Goal: Task Accomplishment & Management: Use online tool/utility

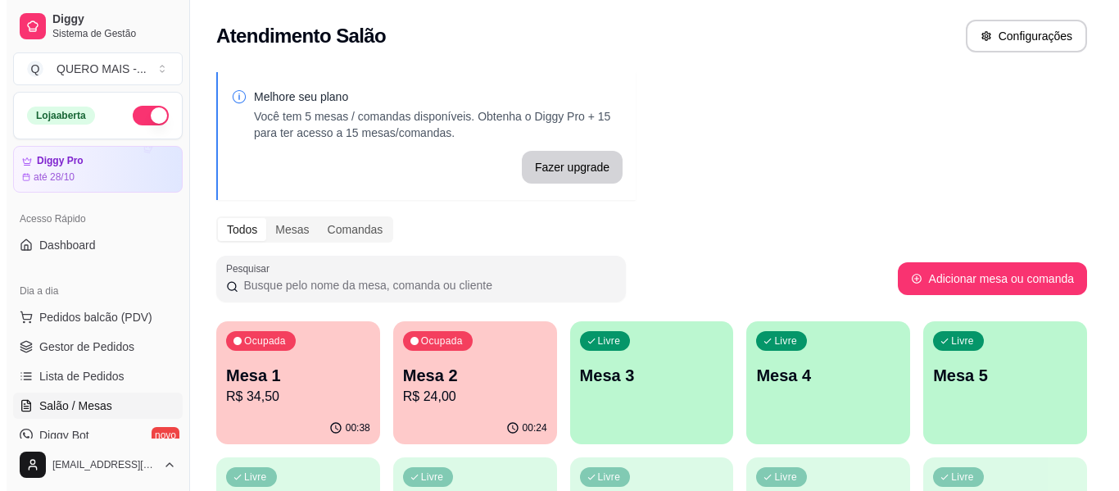
scroll to position [164, 0]
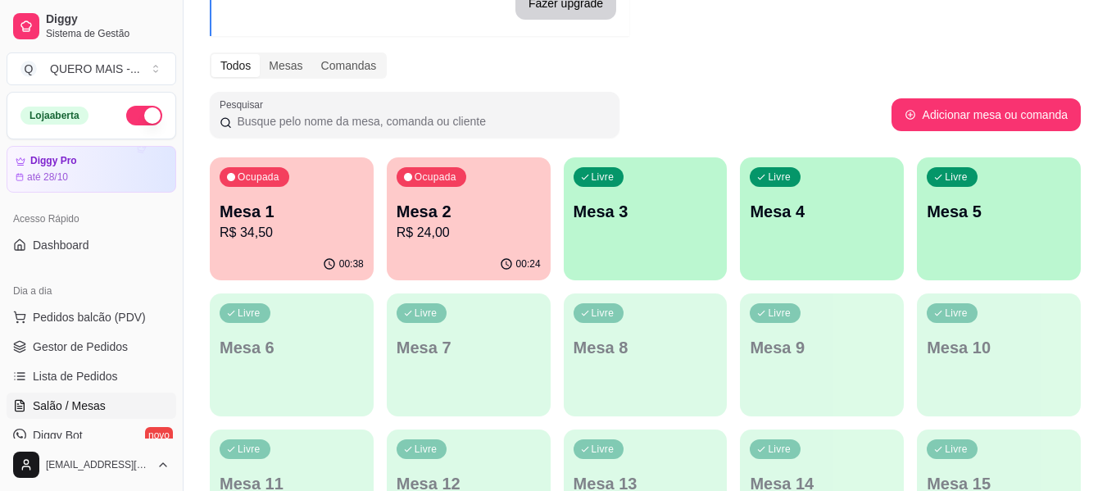
click at [602, 252] on div "Livre Mesa 3" at bounding box center [646, 208] width 164 height 103
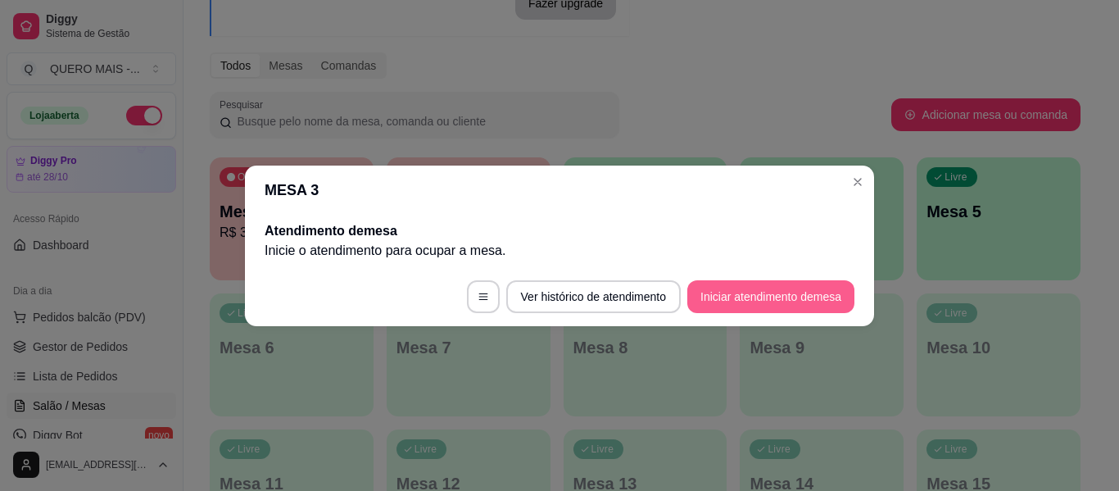
click at [735, 300] on button "Iniciar atendimento de mesa" at bounding box center [770, 296] width 167 height 33
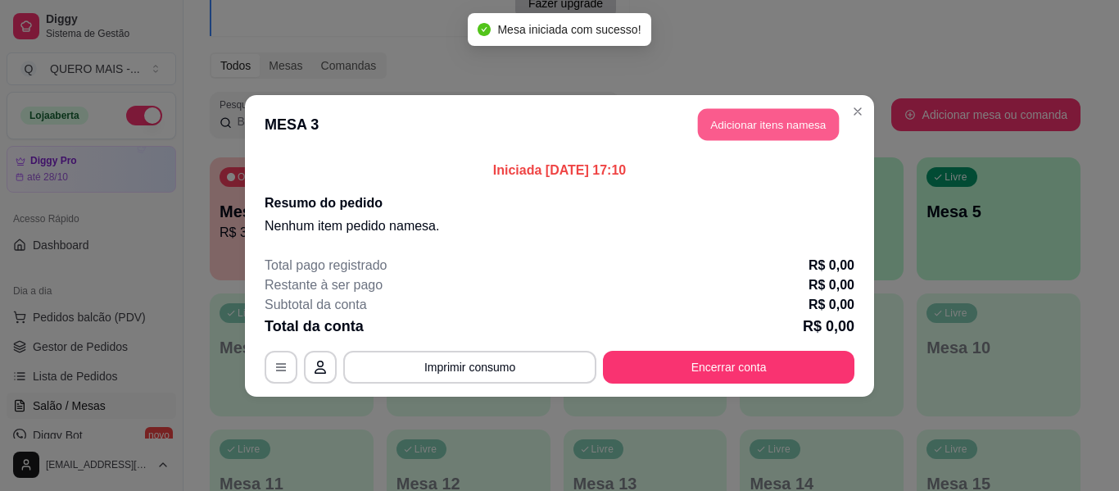
click at [768, 129] on button "Adicionar itens na mesa" at bounding box center [768, 124] width 141 height 32
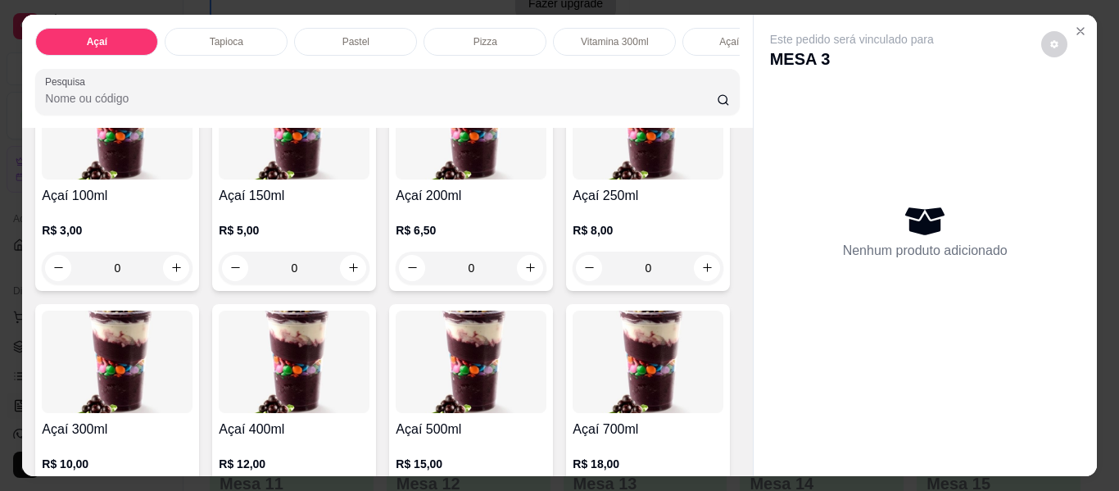
click at [525, 276] on div "0" at bounding box center [471, 268] width 151 height 33
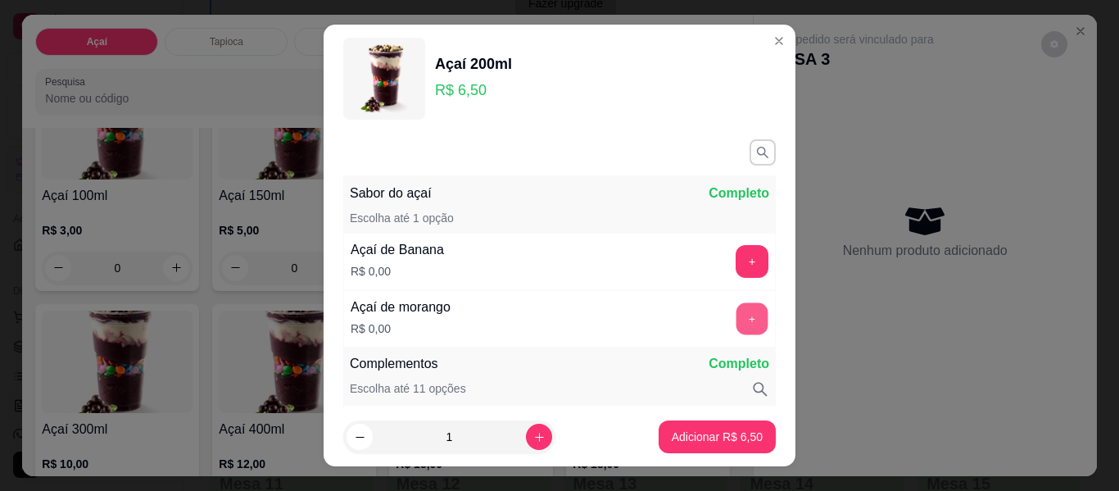
click at [736, 326] on button "+" at bounding box center [752, 319] width 32 height 32
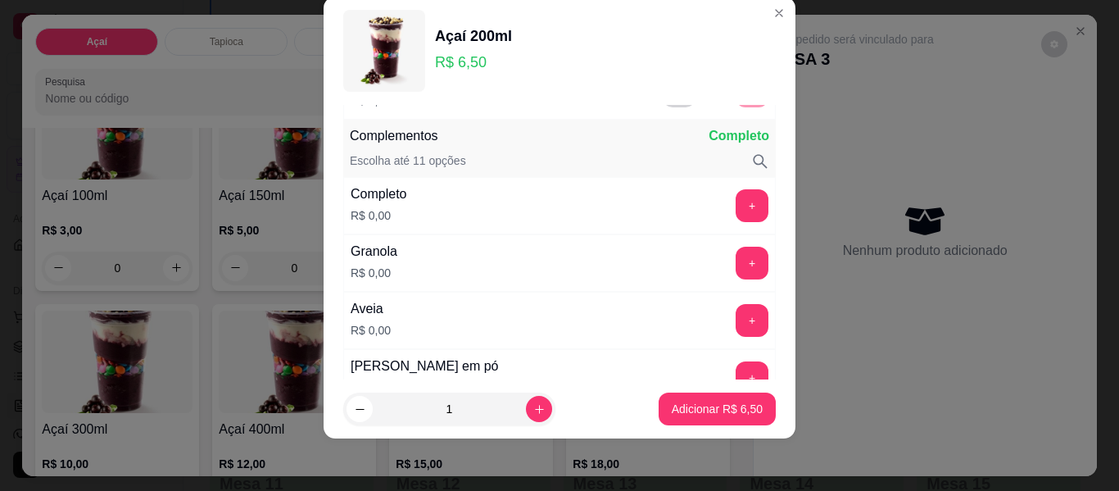
scroll to position [215, 0]
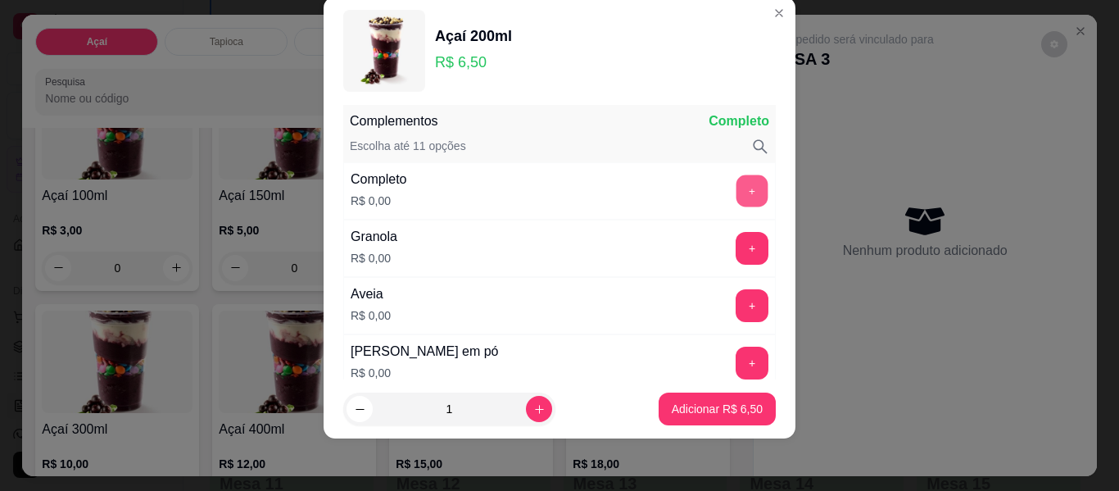
click at [736, 192] on button "+" at bounding box center [752, 191] width 32 height 32
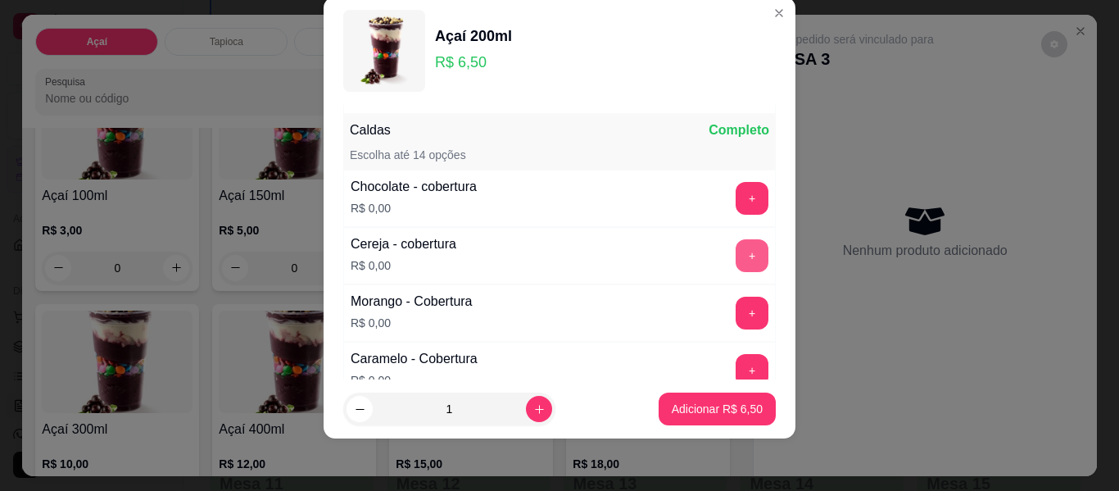
scroll to position [952, 0]
click at [736, 313] on button "+" at bounding box center [752, 313] width 32 height 32
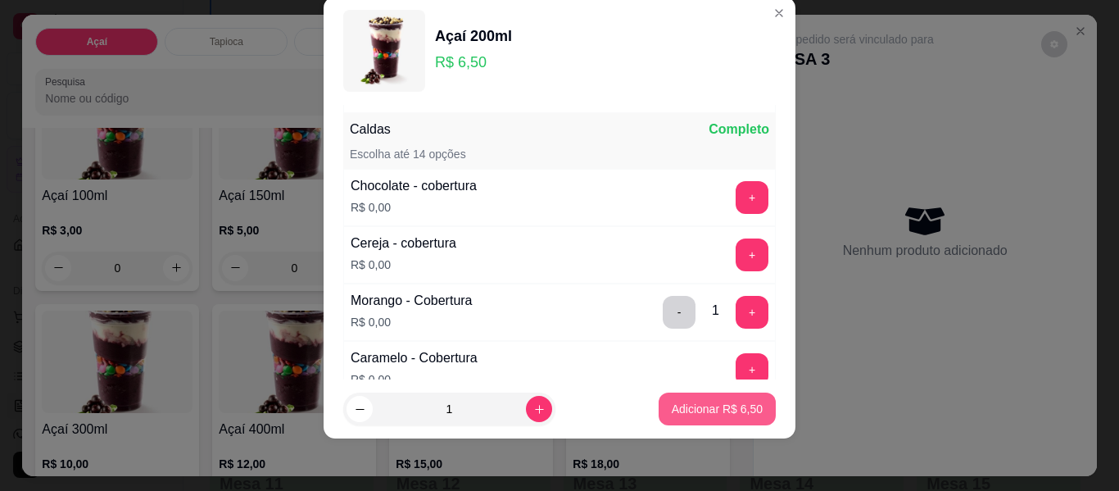
click at [659, 405] on button "Adicionar R$ 6,50" at bounding box center [717, 408] width 117 height 33
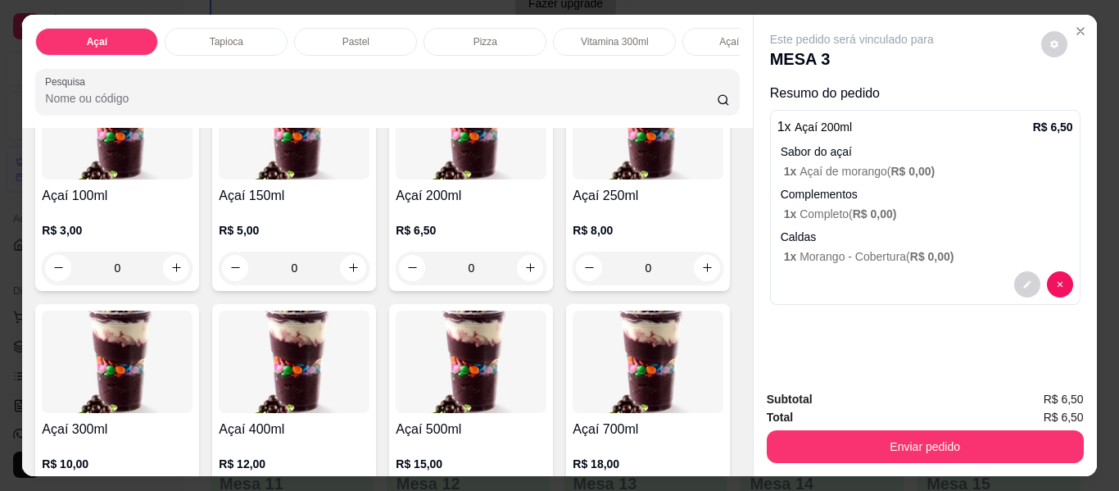
click at [360, 35] on p "Pastel" at bounding box center [355, 41] width 27 height 13
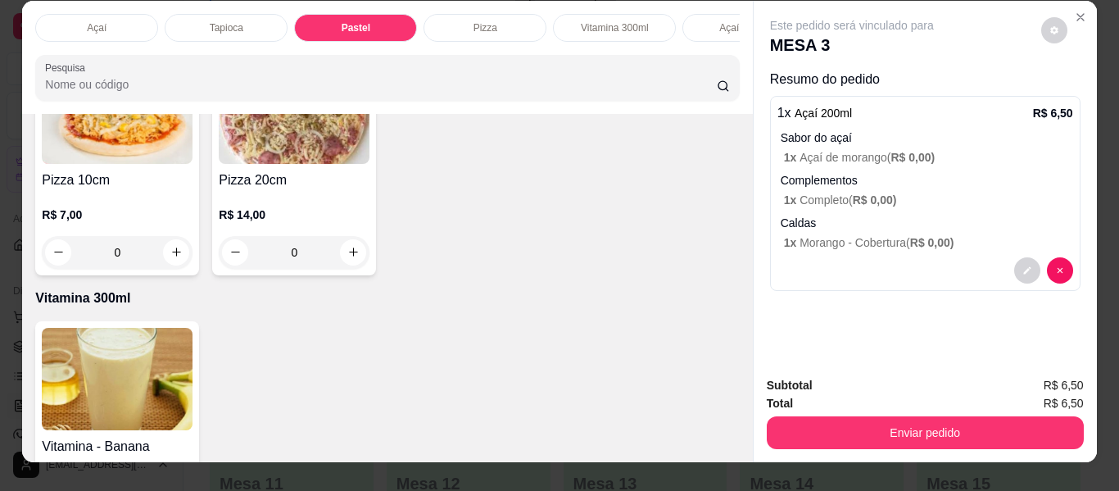
scroll to position [0, 0]
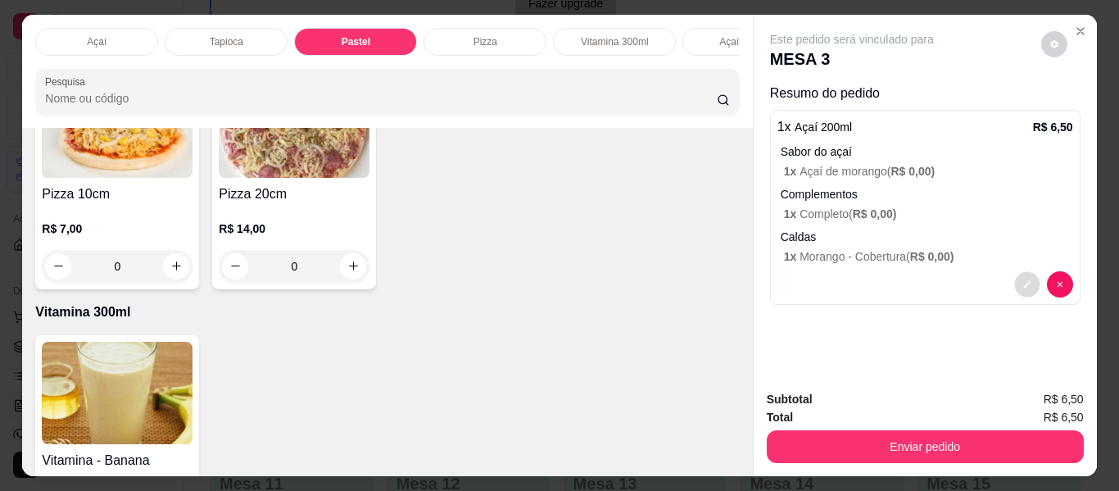
click at [1022, 279] on icon "decrease-product-quantity" at bounding box center [1027, 284] width 10 height 10
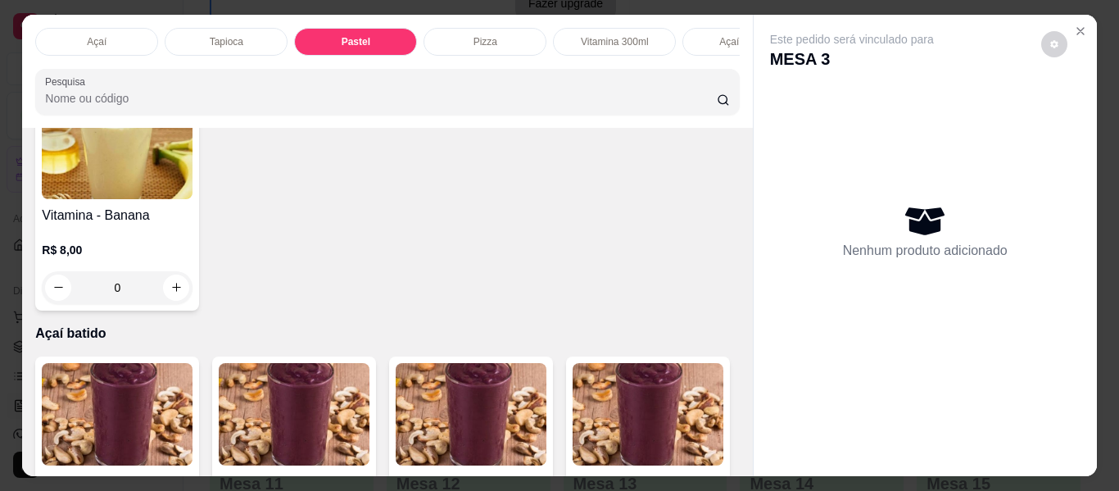
scroll to position [1989, 0]
click at [1074, 25] on icon "Close" at bounding box center [1080, 31] width 13 height 13
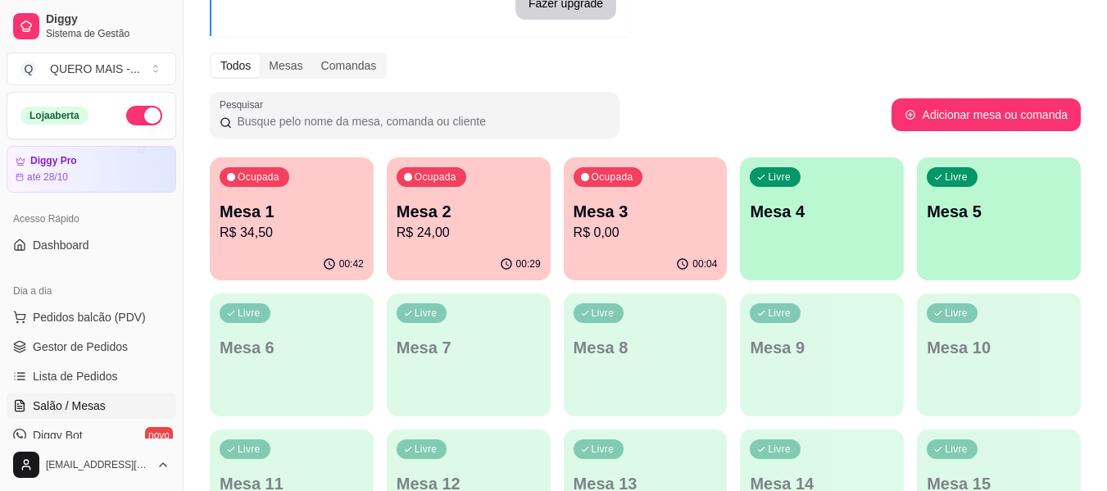
click at [264, 252] on div "00:42" at bounding box center [292, 264] width 164 height 32
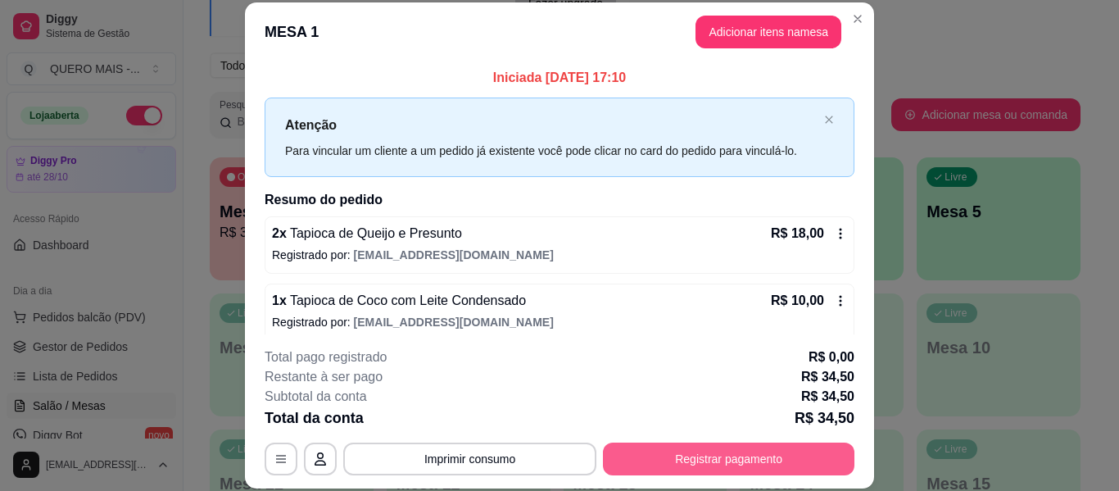
click at [692, 460] on button "Registrar pagamento" at bounding box center [729, 458] width 252 height 33
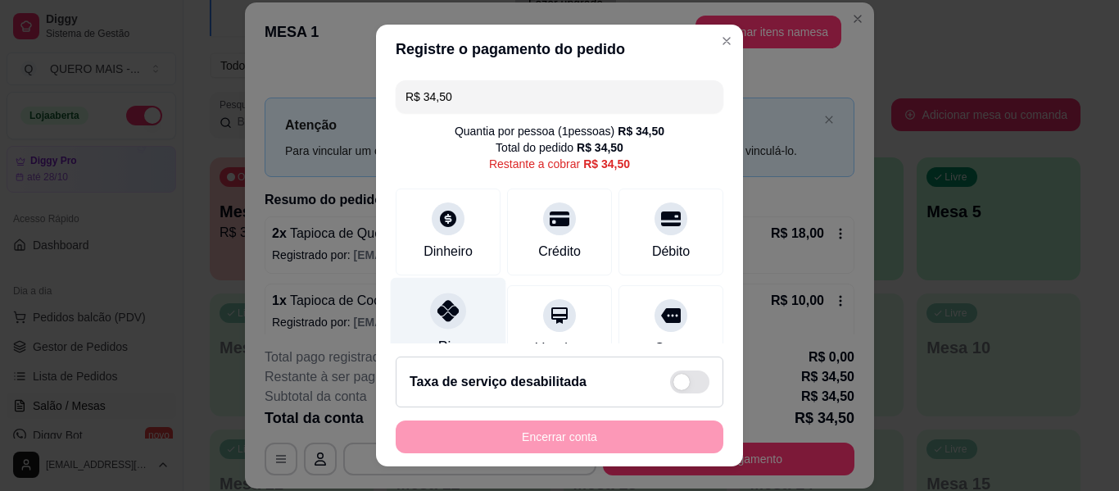
click at [437, 313] on icon at bounding box center [447, 310] width 21 height 21
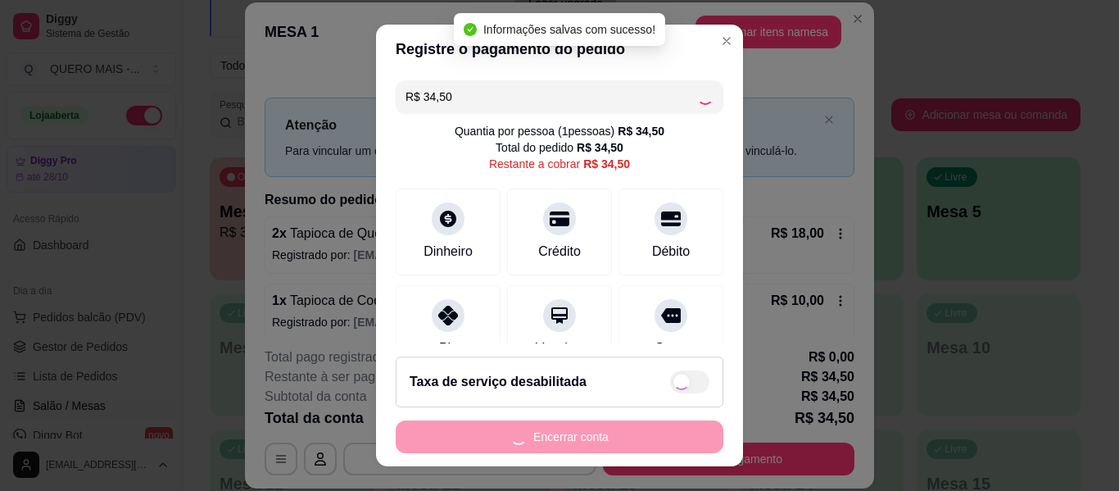
type input "R$ 0,00"
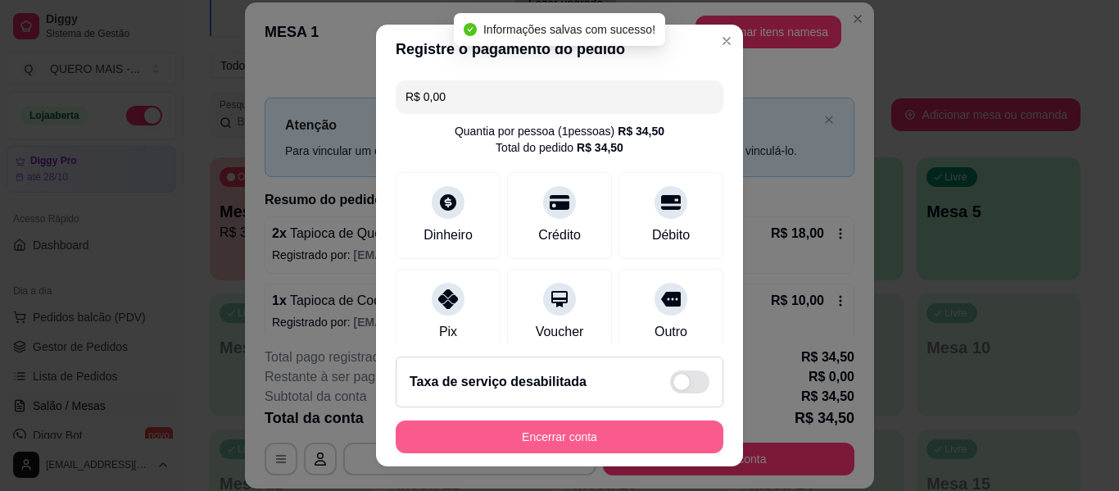
click at [506, 433] on button "Encerrar conta" at bounding box center [560, 436] width 328 height 33
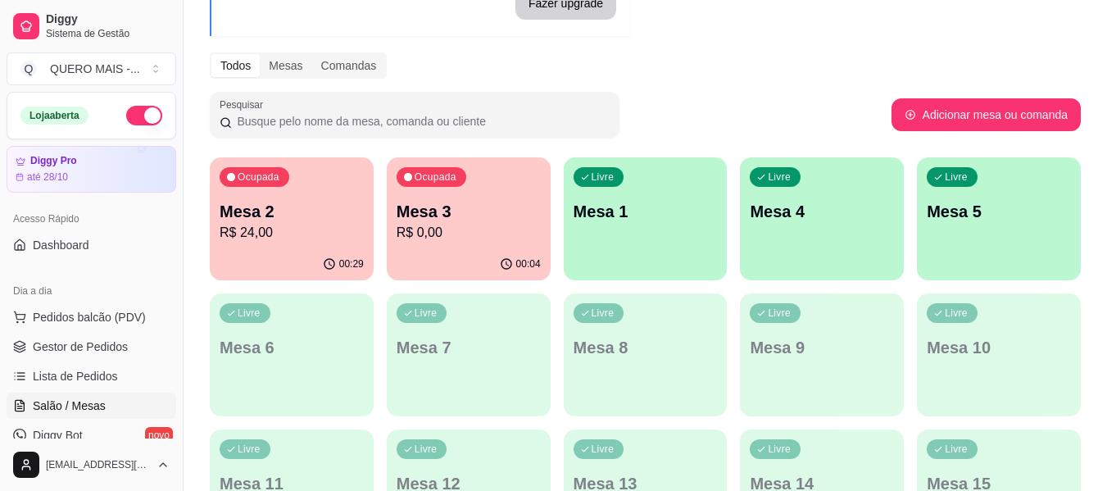
click at [236, 233] on p "R$ 24,00" at bounding box center [292, 233] width 144 height 20
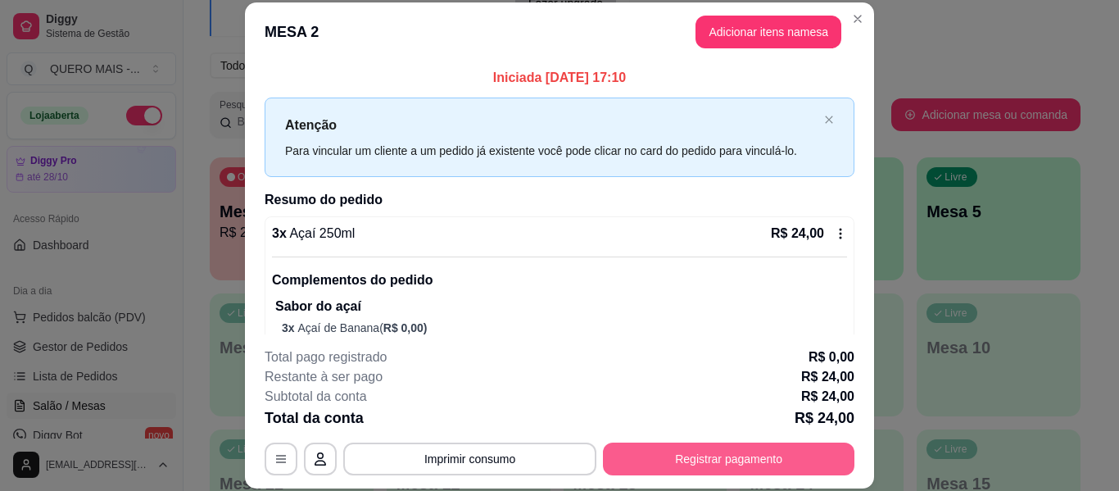
click at [760, 459] on button "Registrar pagamento" at bounding box center [729, 458] width 252 height 33
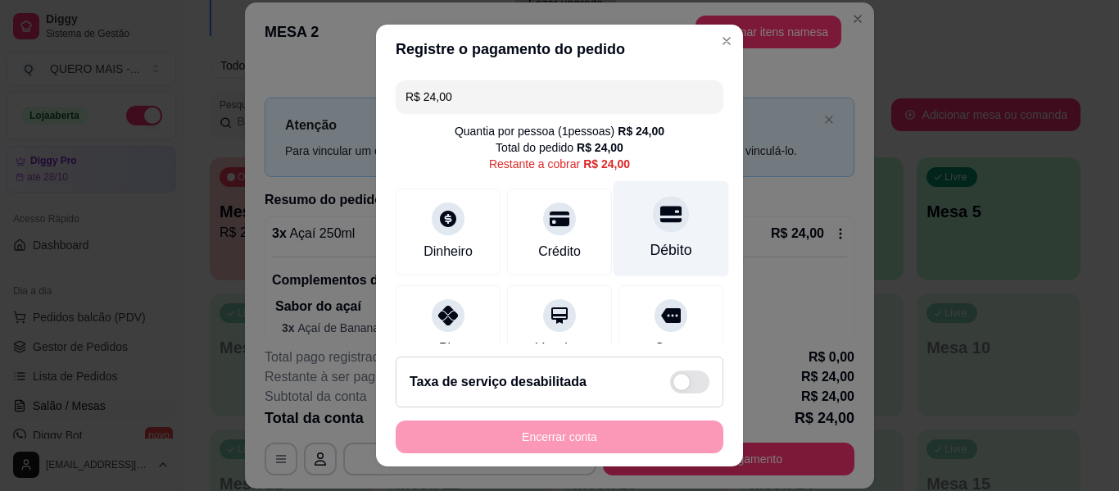
click at [665, 238] on div "Débito" at bounding box center [672, 229] width 116 height 96
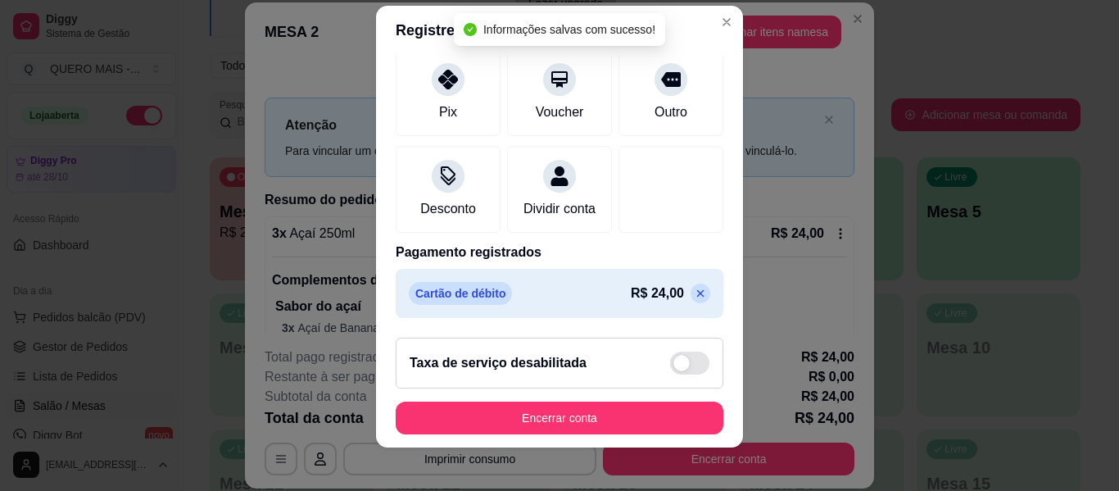
scroll to position [28, 0]
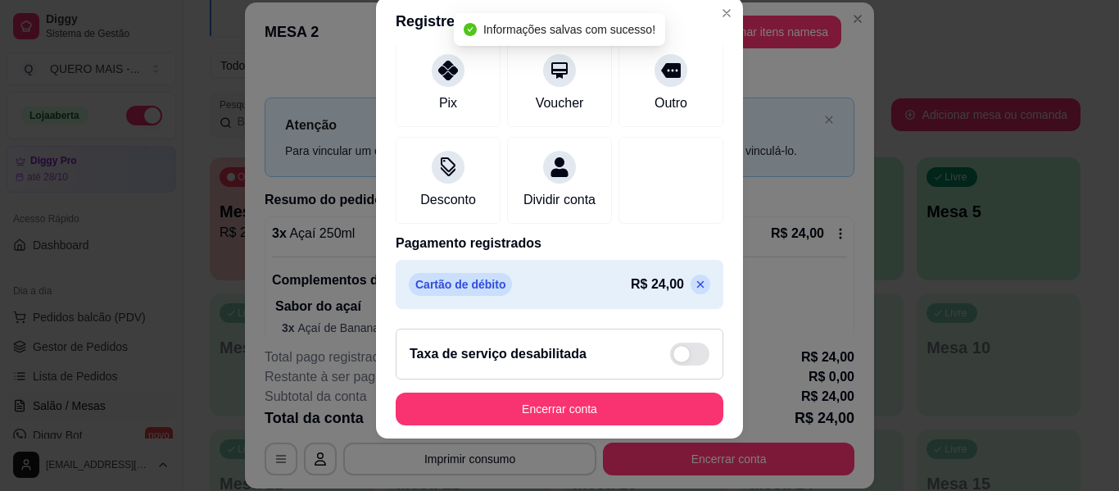
click at [694, 288] on icon at bounding box center [700, 284] width 13 height 13
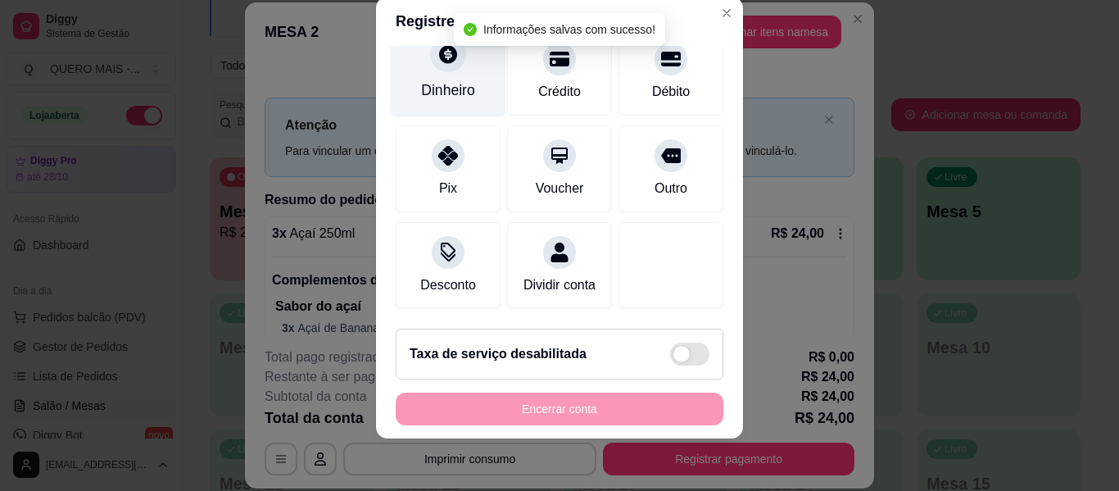
scroll to position [0, 0]
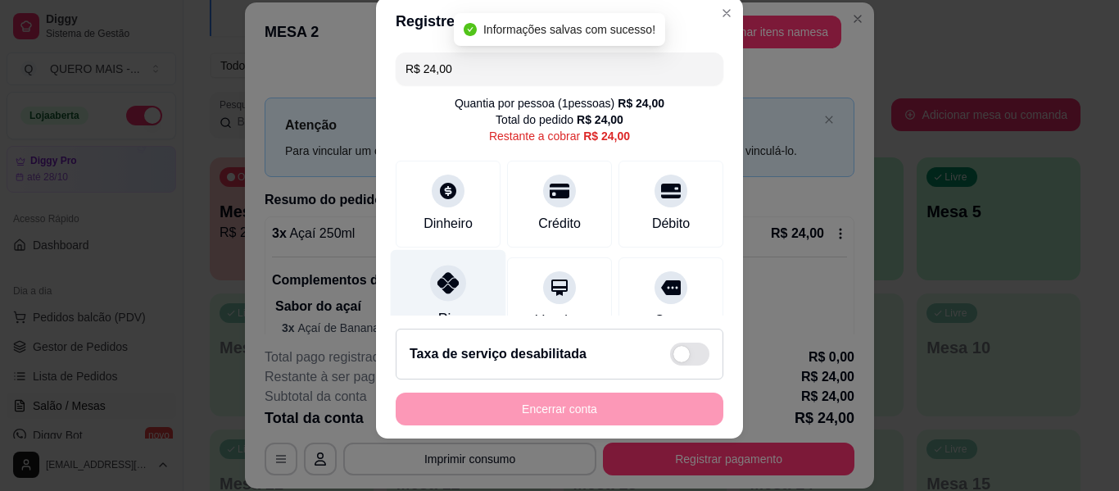
click at [411, 306] on div "Pix" at bounding box center [449, 298] width 116 height 96
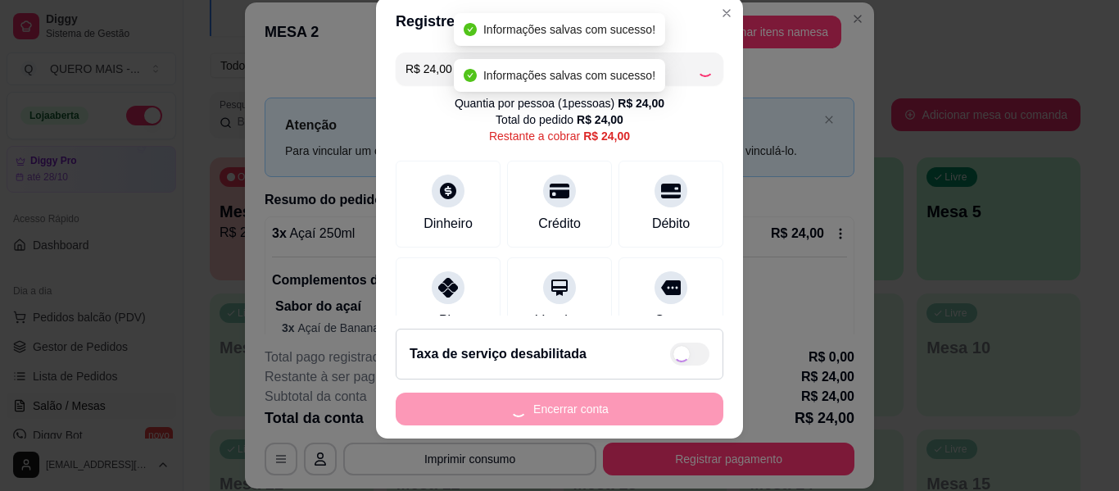
type input "R$ 0,00"
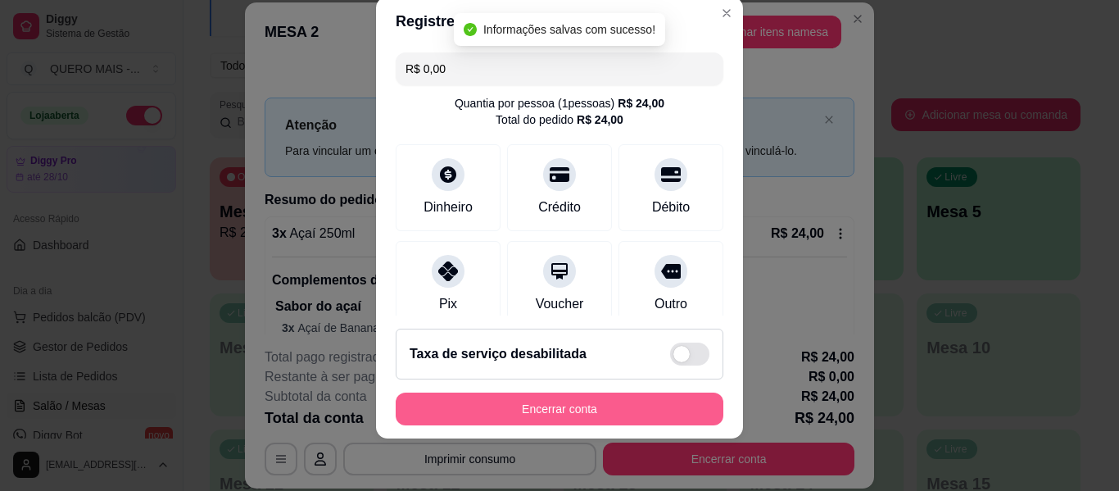
click at [528, 409] on button "Encerrar conta" at bounding box center [560, 408] width 328 height 33
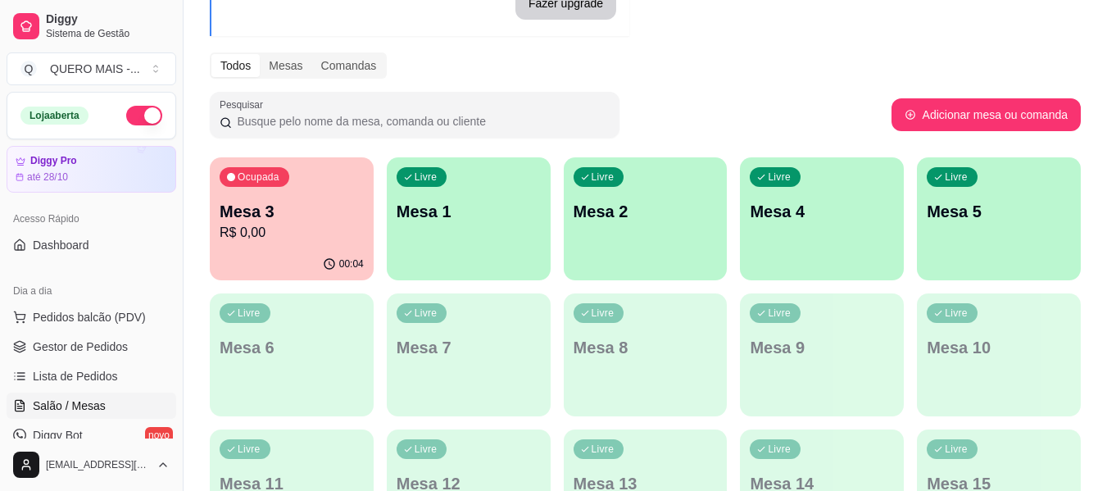
click at [251, 249] on div "00:04" at bounding box center [292, 264] width 164 height 32
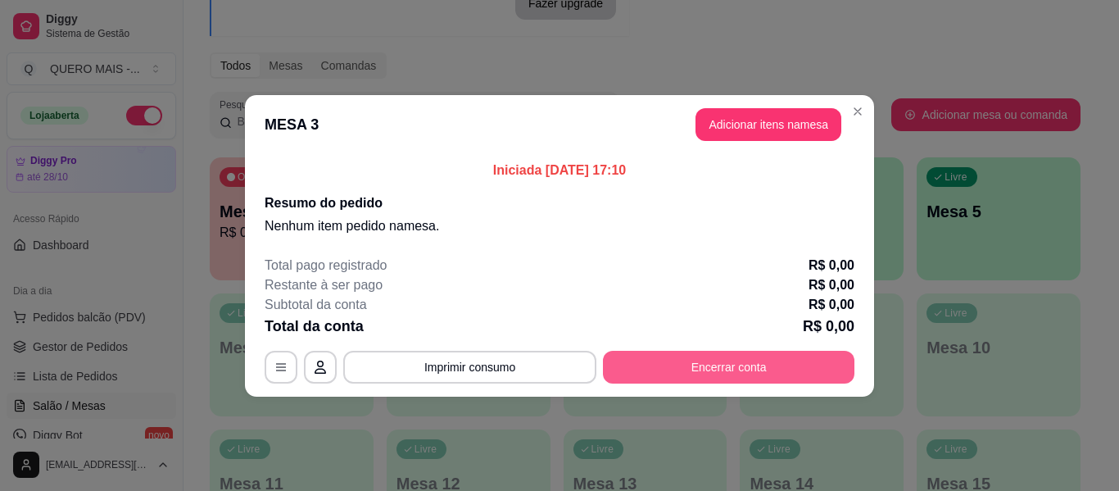
click at [683, 361] on button "Encerrar conta" at bounding box center [729, 367] width 252 height 33
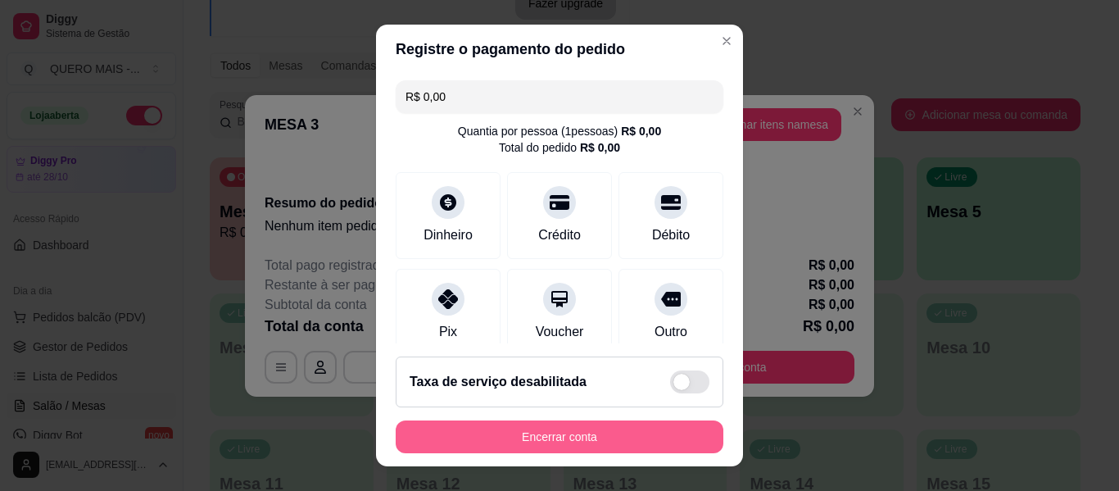
click at [555, 431] on button "Encerrar conta" at bounding box center [560, 436] width 328 height 33
